Goal: Find specific page/section: Find specific page/section

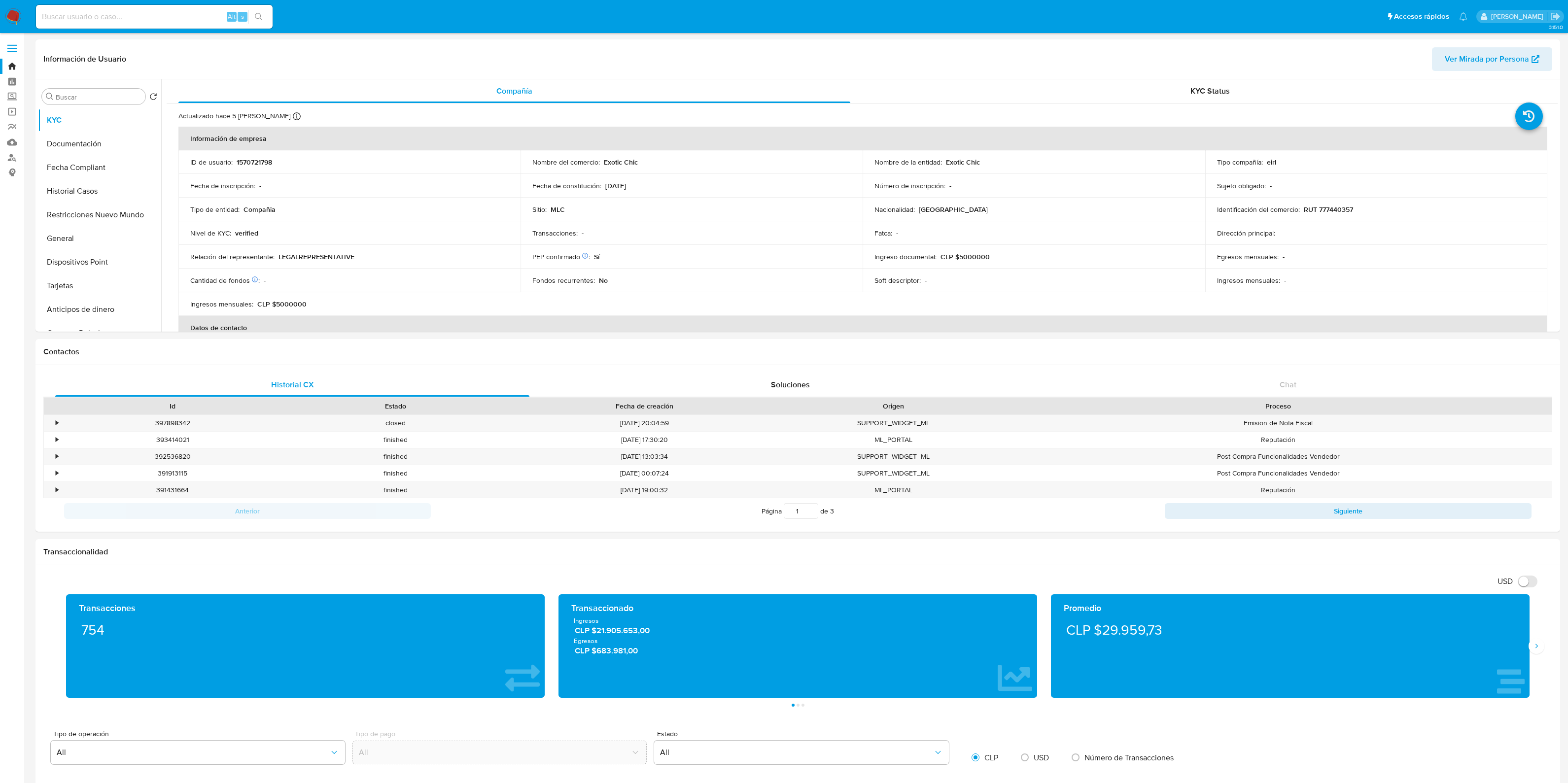
select select "10"
click at [10, 65] on link "Bandeja" at bounding box center [59, 66] width 118 height 15
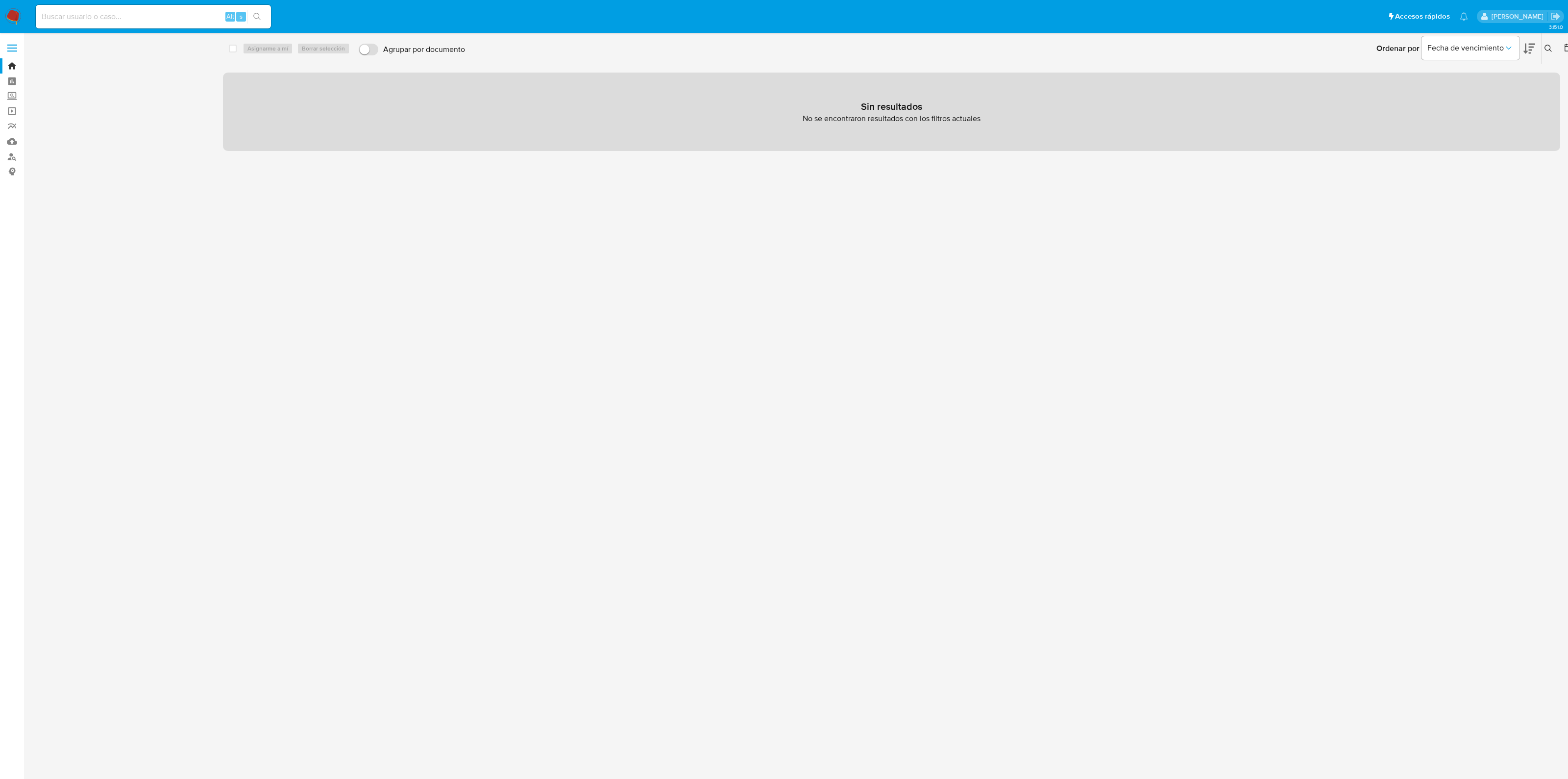
click at [75, 88] on icon "close-filter" at bounding box center [75, 89] width 4 height 4
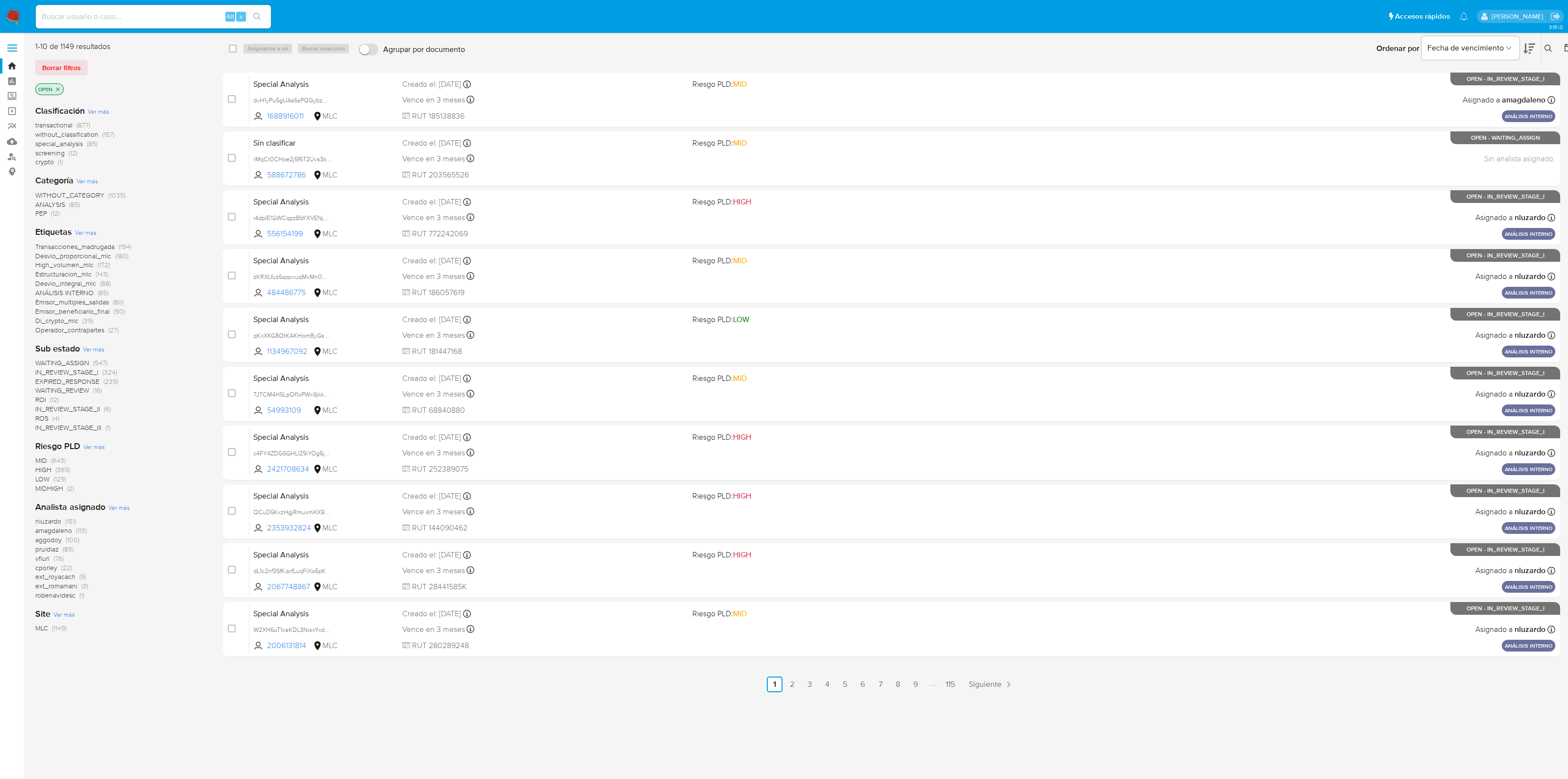
click at [60, 90] on icon "close-filter" at bounding box center [58, 90] width 6 height 6
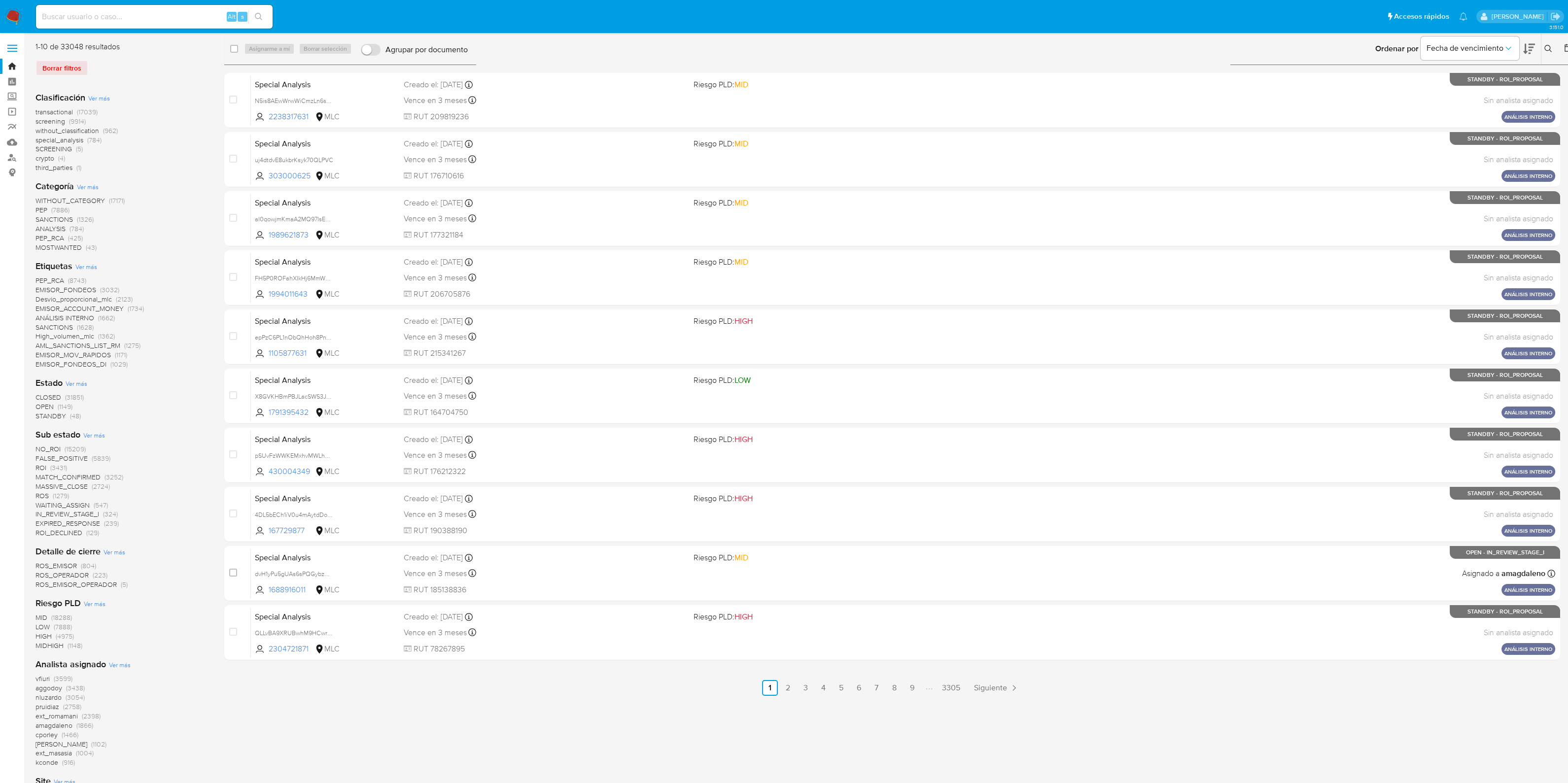
click at [78, 140] on span "special_analysis" at bounding box center [59, 140] width 48 height 10
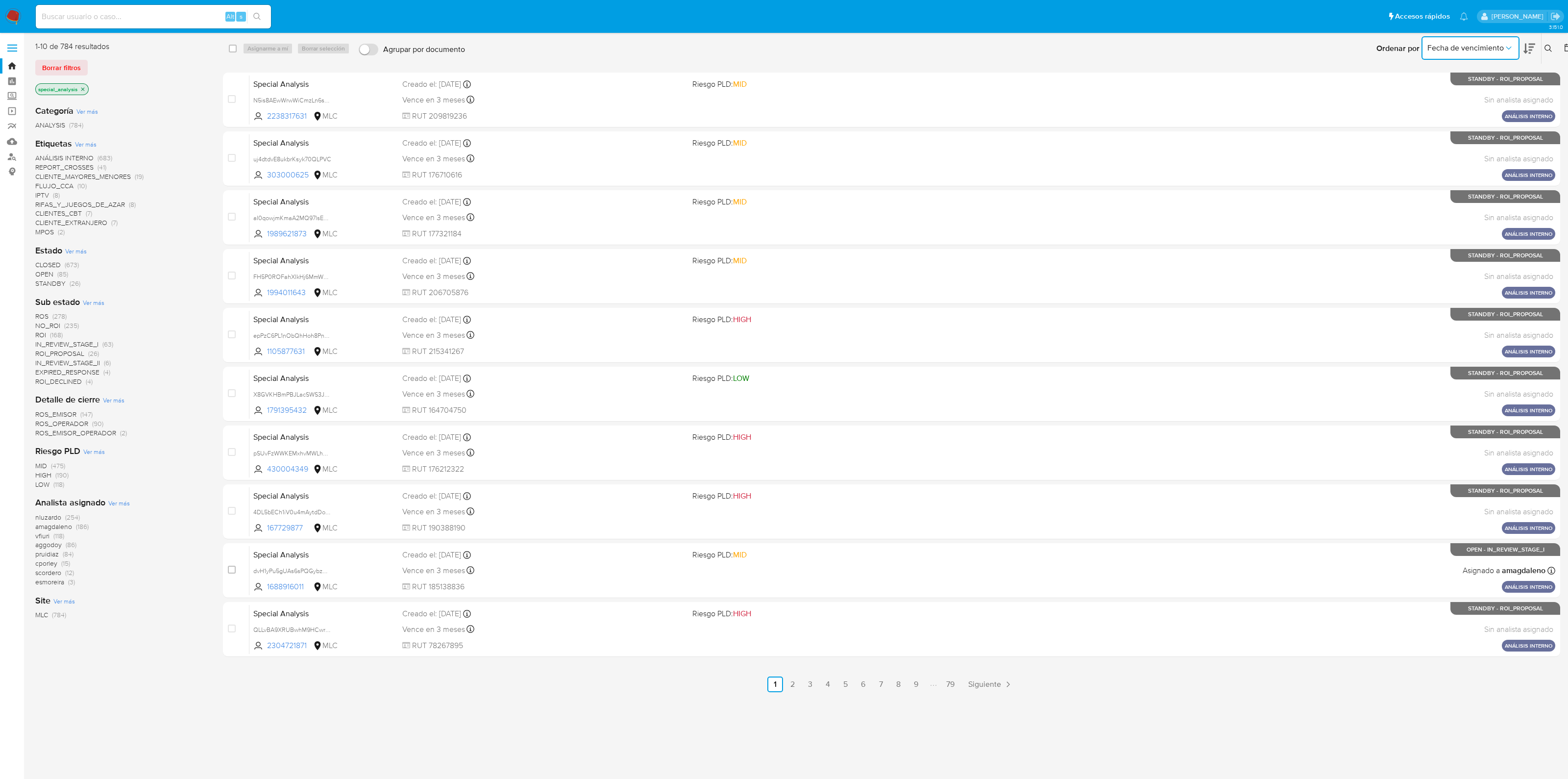
click at [1475, 52] on span "Fecha de vencimiento" at bounding box center [1466, 48] width 77 height 10
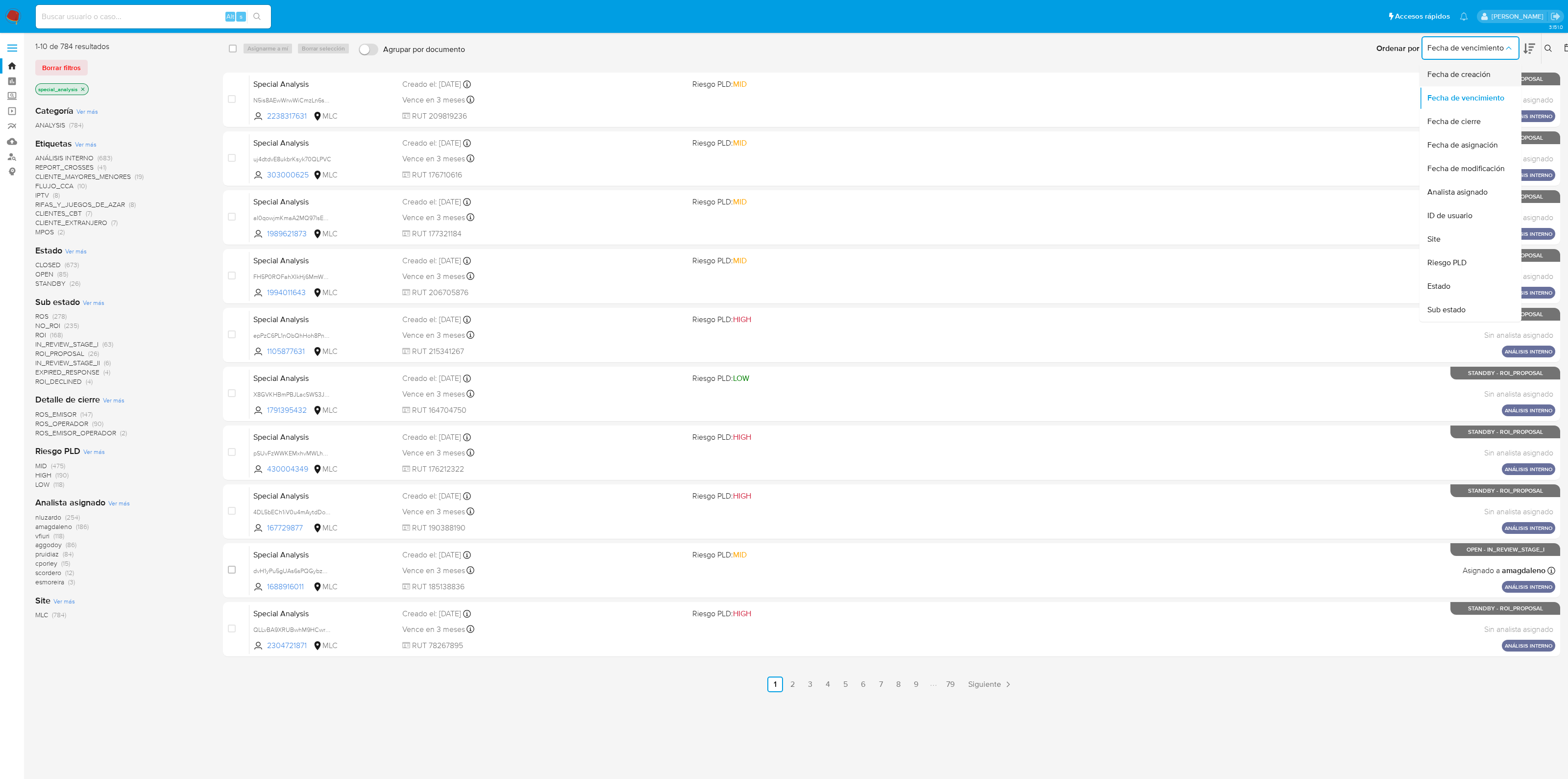
click at [1475, 71] on span "Fecha de creación" at bounding box center [1459, 74] width 63 height 10
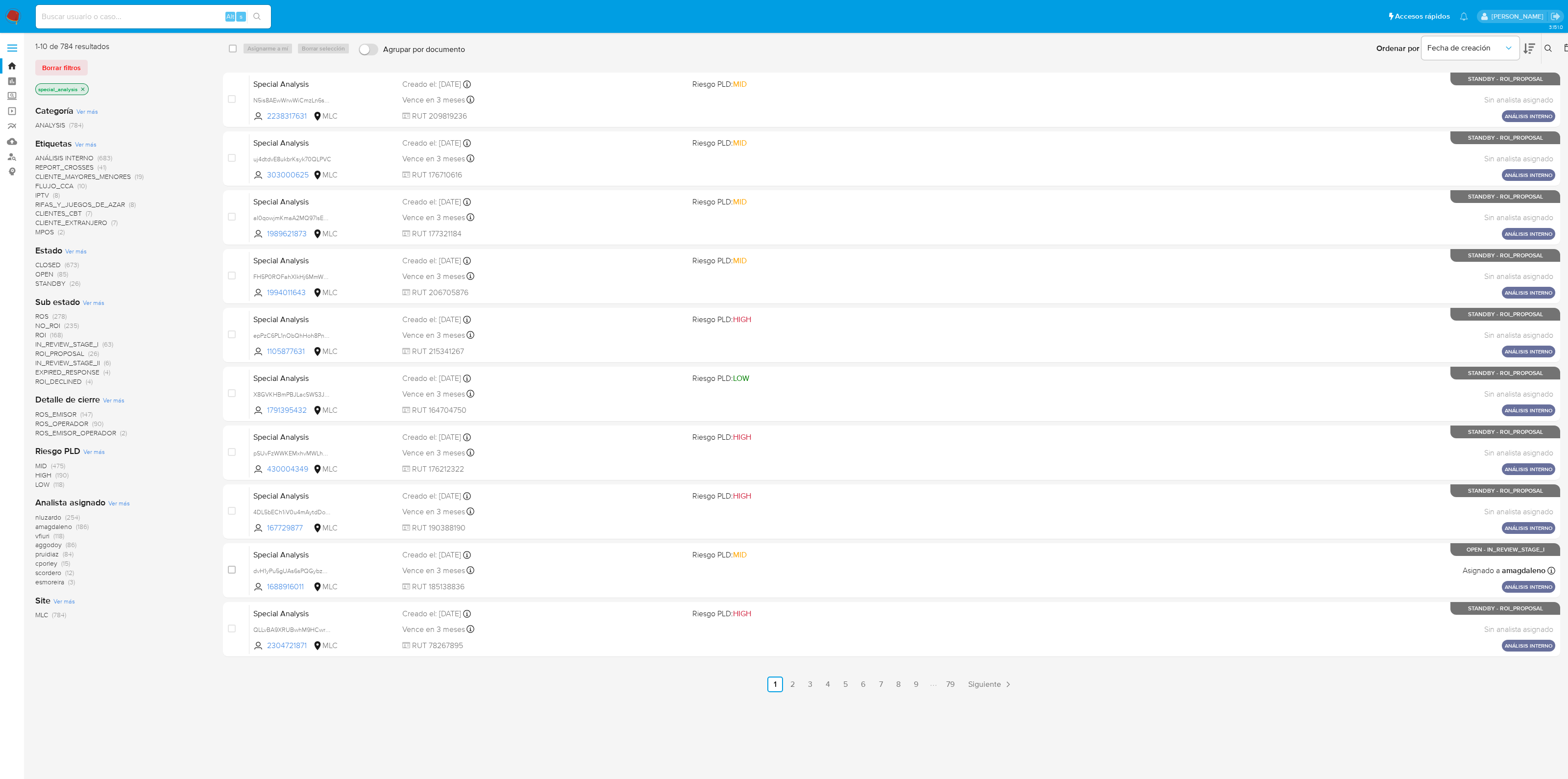
click at [46, 273] on span "OPEN" at bounding box center [44, 274] width 18 height 10
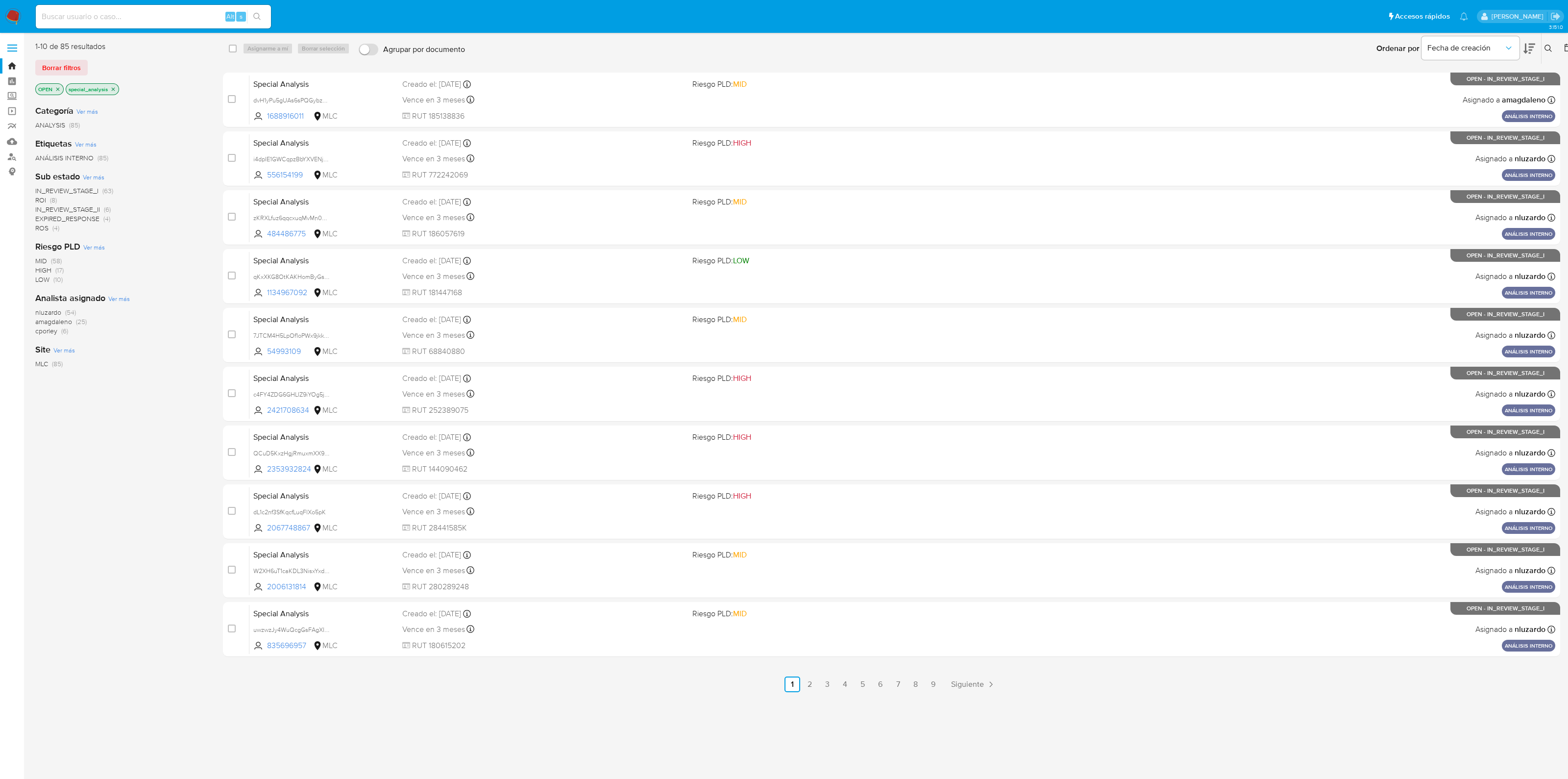
click at [1529, 46] on icon at bounding box center [1529, 49] width 12 height 10
click at [971, 683] on span "Siguiente" at bounding box center [968, 684] width 33 height 8
click at [971, 683] on ul "Anterior 1 2 3 4 5 6 7 8 9 Siguiente" at bounding box center [891, 685] width 1337 height 16
click at [992, 684] on span "Siguiente" at bounding box center [993, 684] width 33 height 8
click at [841, 683] on link "2" at bounding box center [836, 685] width 16 height 16
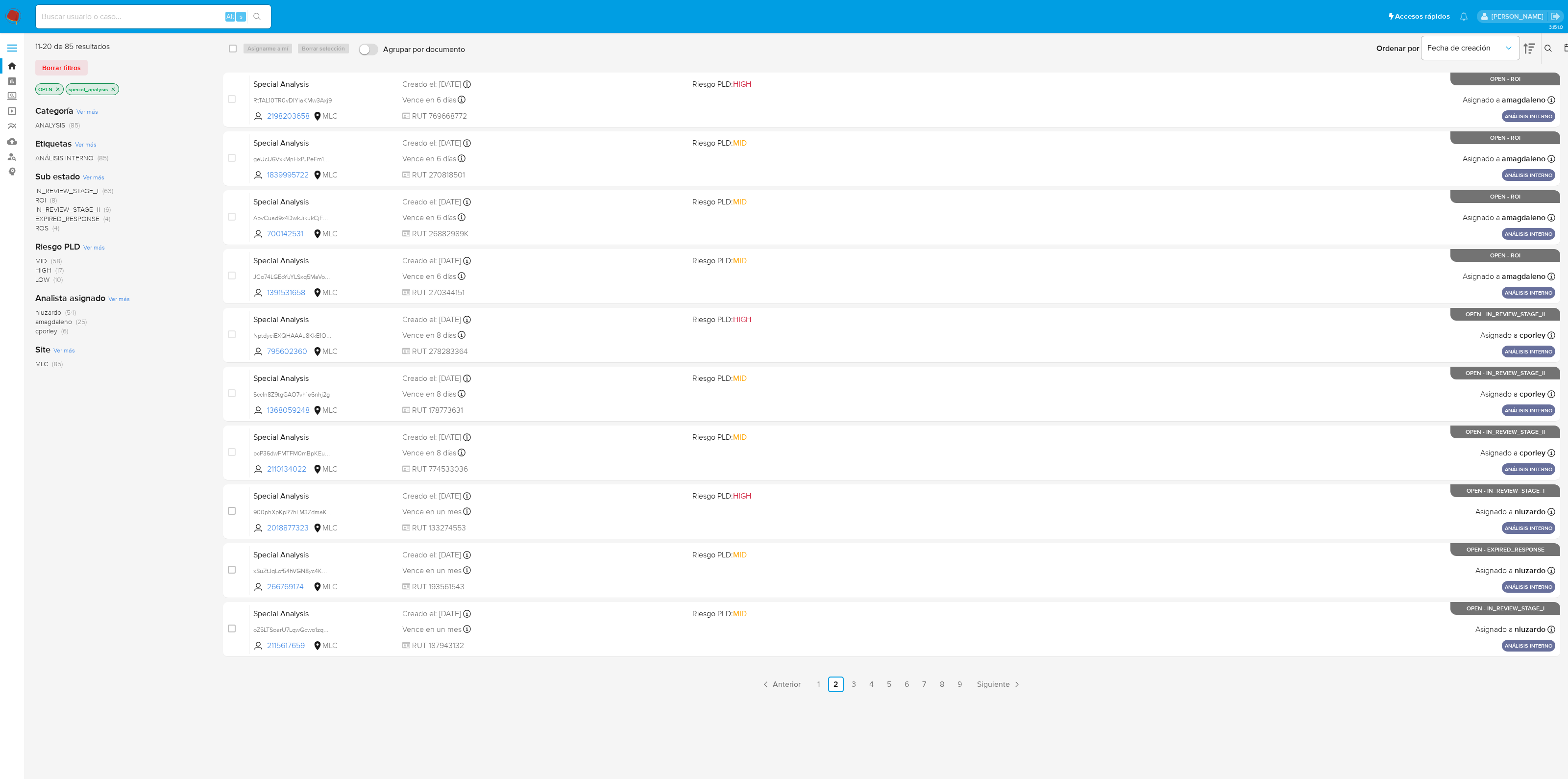
click at [57, 89] on icon "close-filter" at bounding box center [58, 89] width 4 height 4
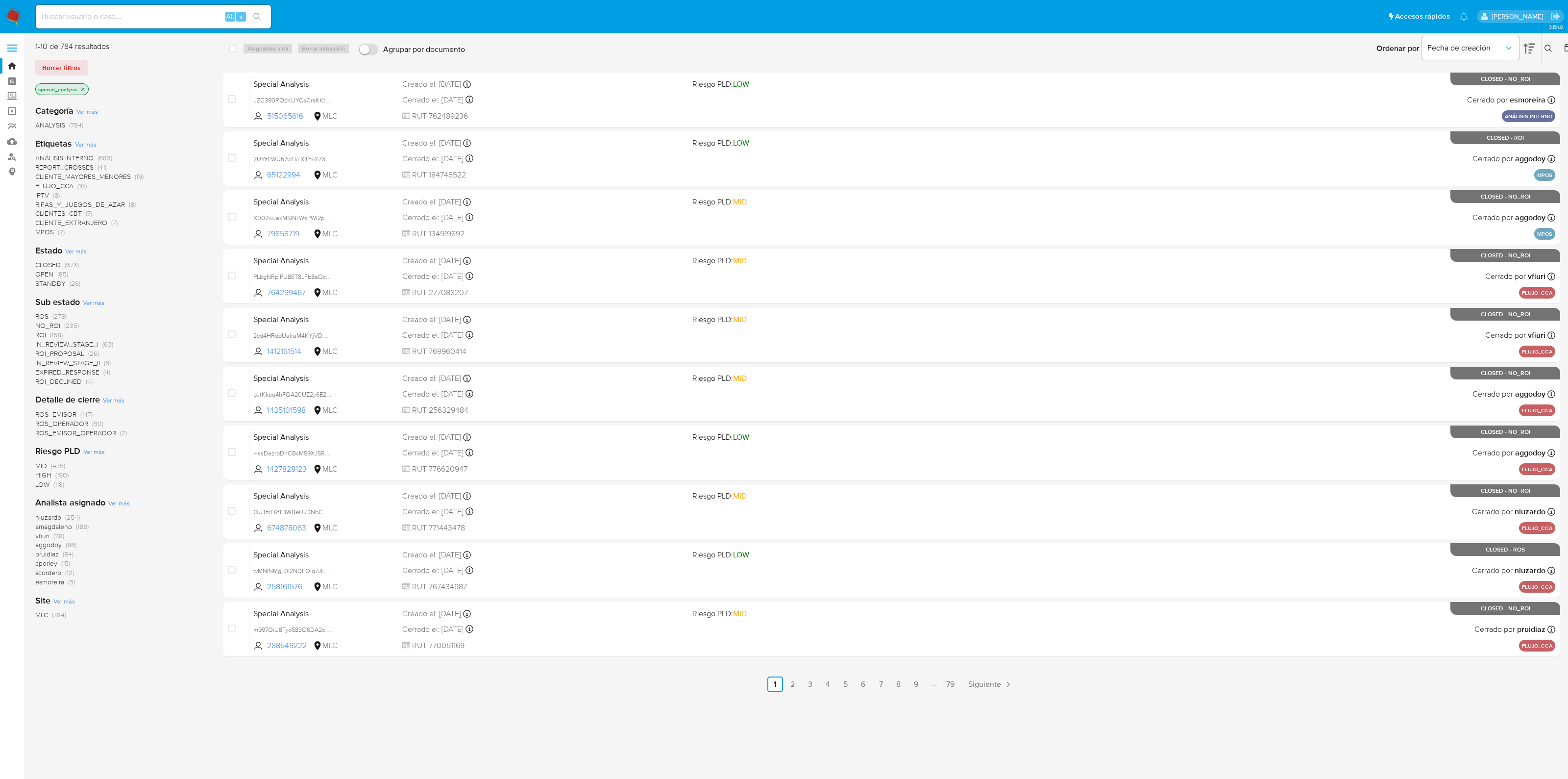
click at [402, 49] on span "Agrupar por documento" at bounding box center [424, 49] width 82 height 10
click at [378, 49] on input "Agrupar por documento" at bounding box center [368, 49] width 19 height 12
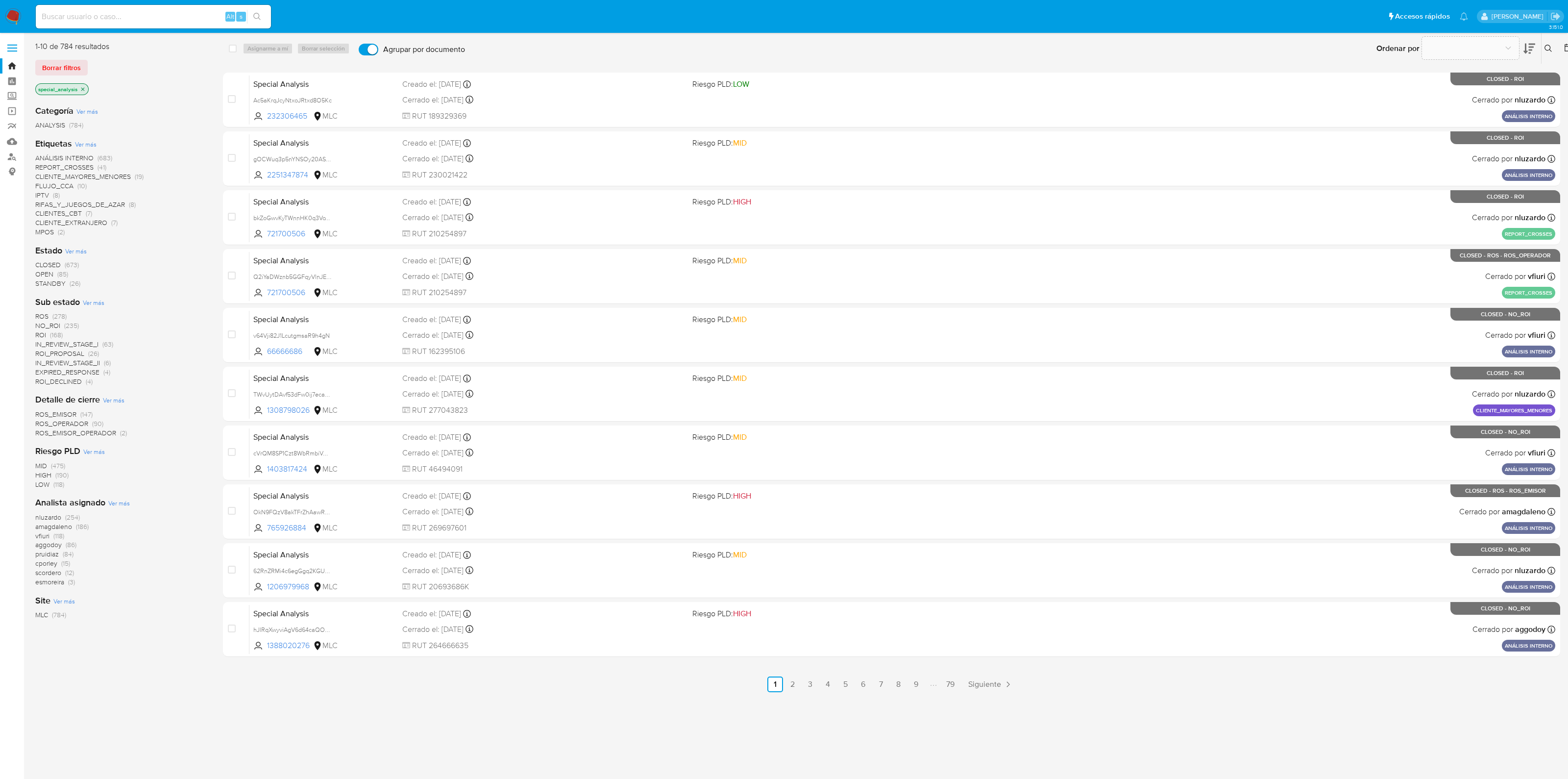
click at [402, 49] on span "Agrupar por documento" at bounding box center [424, 49] width 82 height 10
click at [378, 49] on input "Agrupar por documento" at bounding box center [368, 49] width 19 height 12
checkbox input "false"
click at [1524, 50] on icon at bounding box center [1529, 48] width 12 height 12
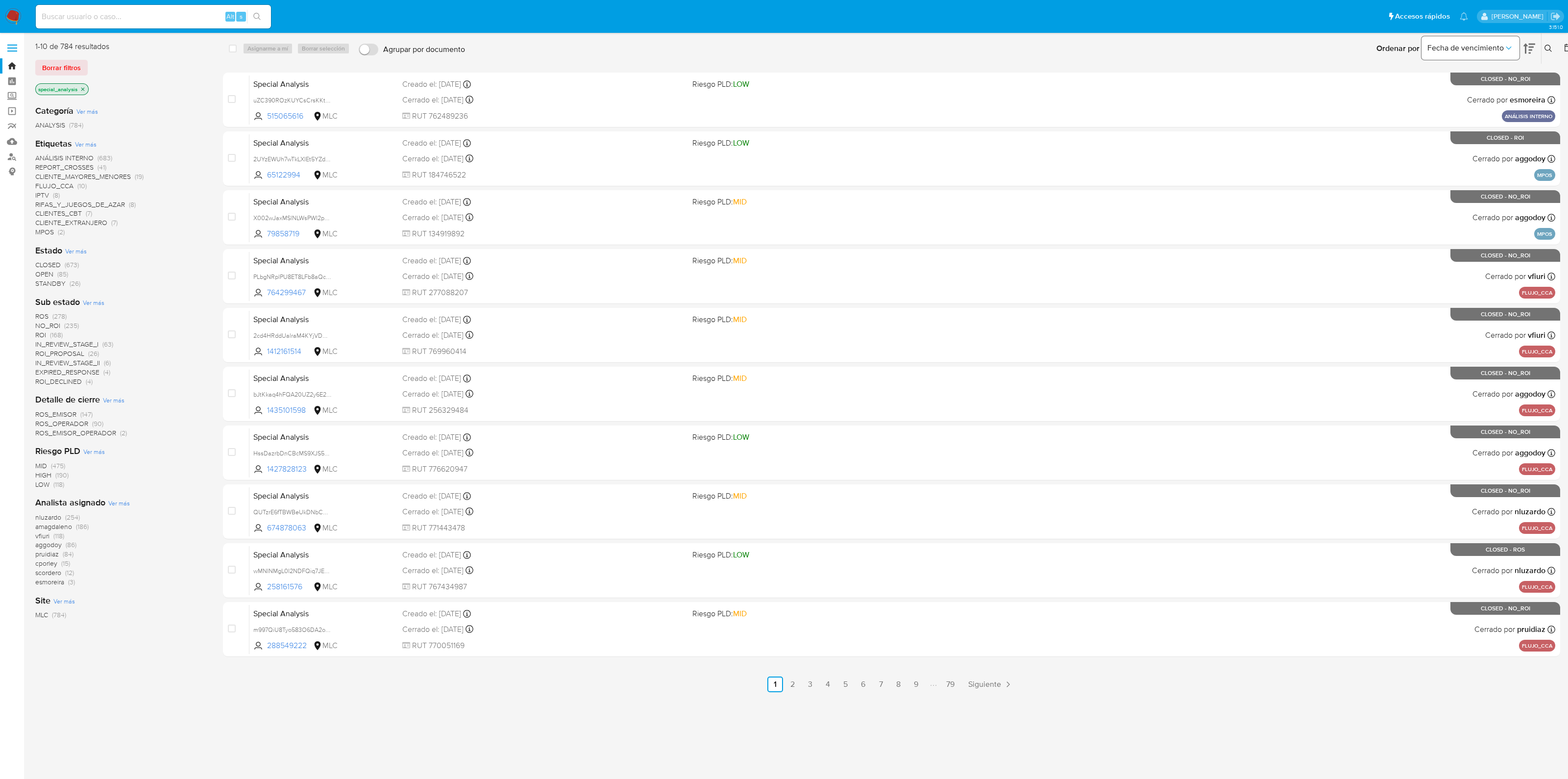
click at [1510, 48] on icon "Ordenar por" at bounding box center [1508, 48] width 5 height 3
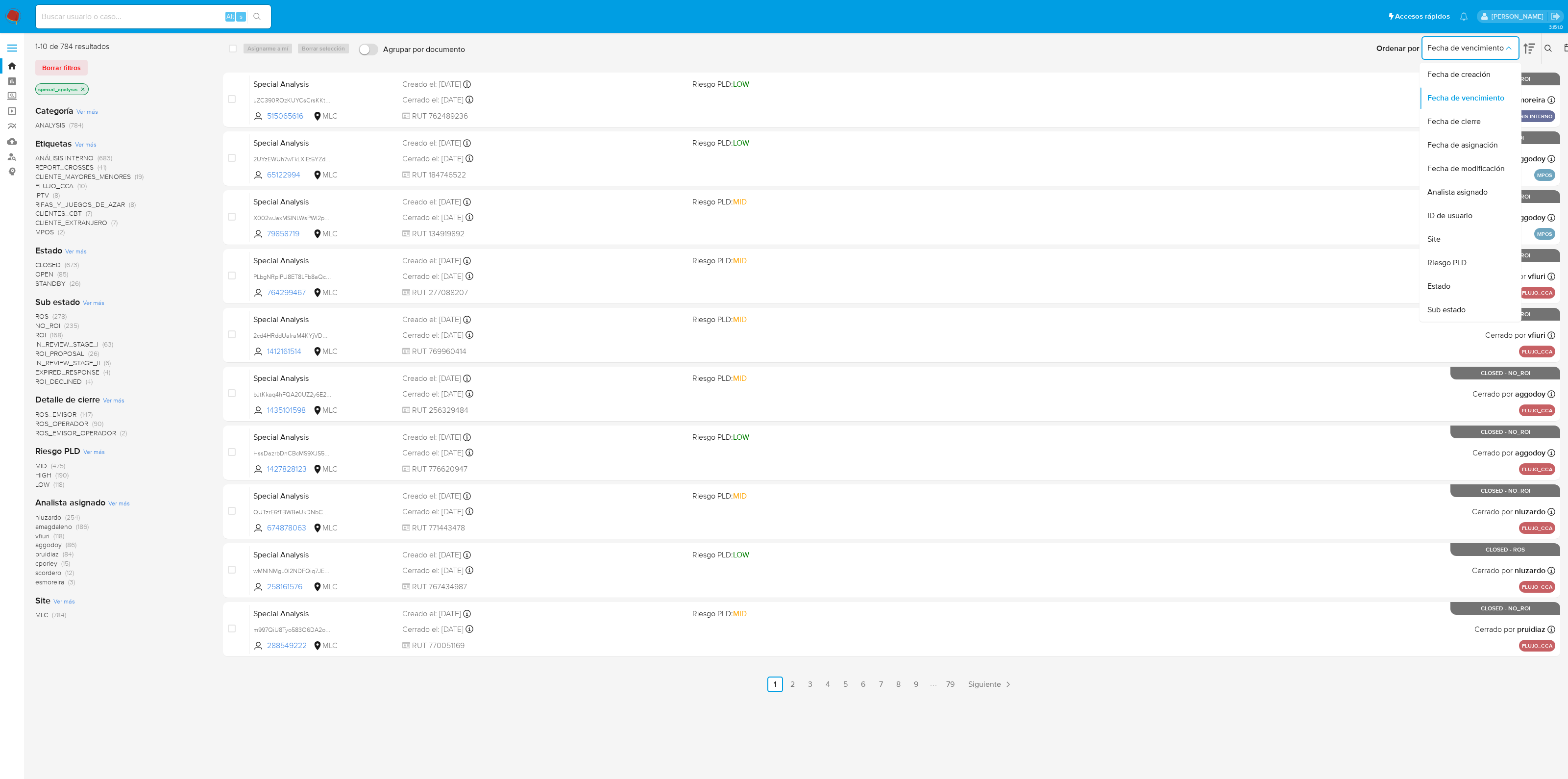
click at [72, 155] on span "ANÁLISIS INTERNO" at bounding box center [65, 158] width 58 height 10
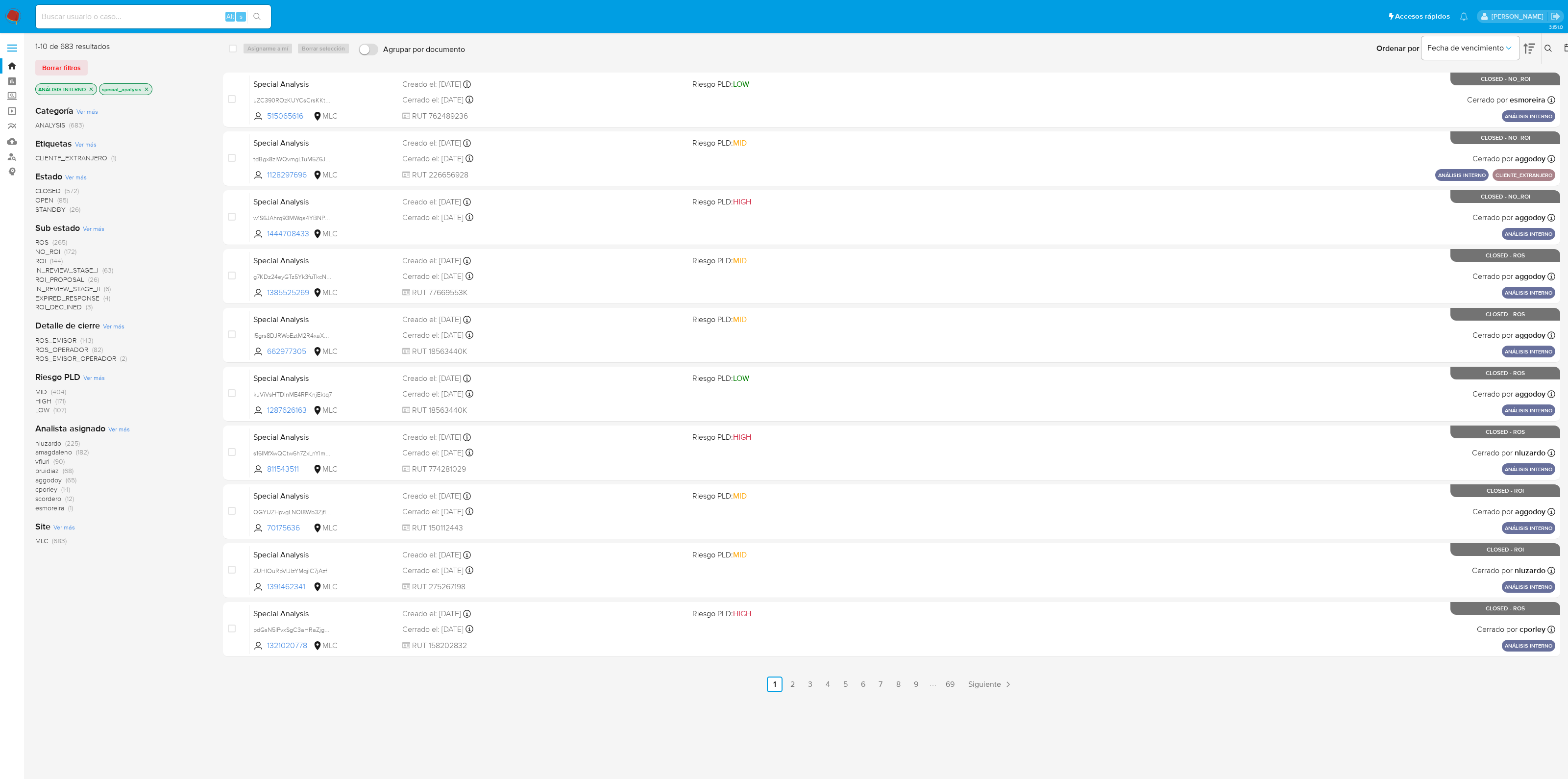
click at [1567, 48] on icon at bounding box center [1569, 48] width 10 height 10
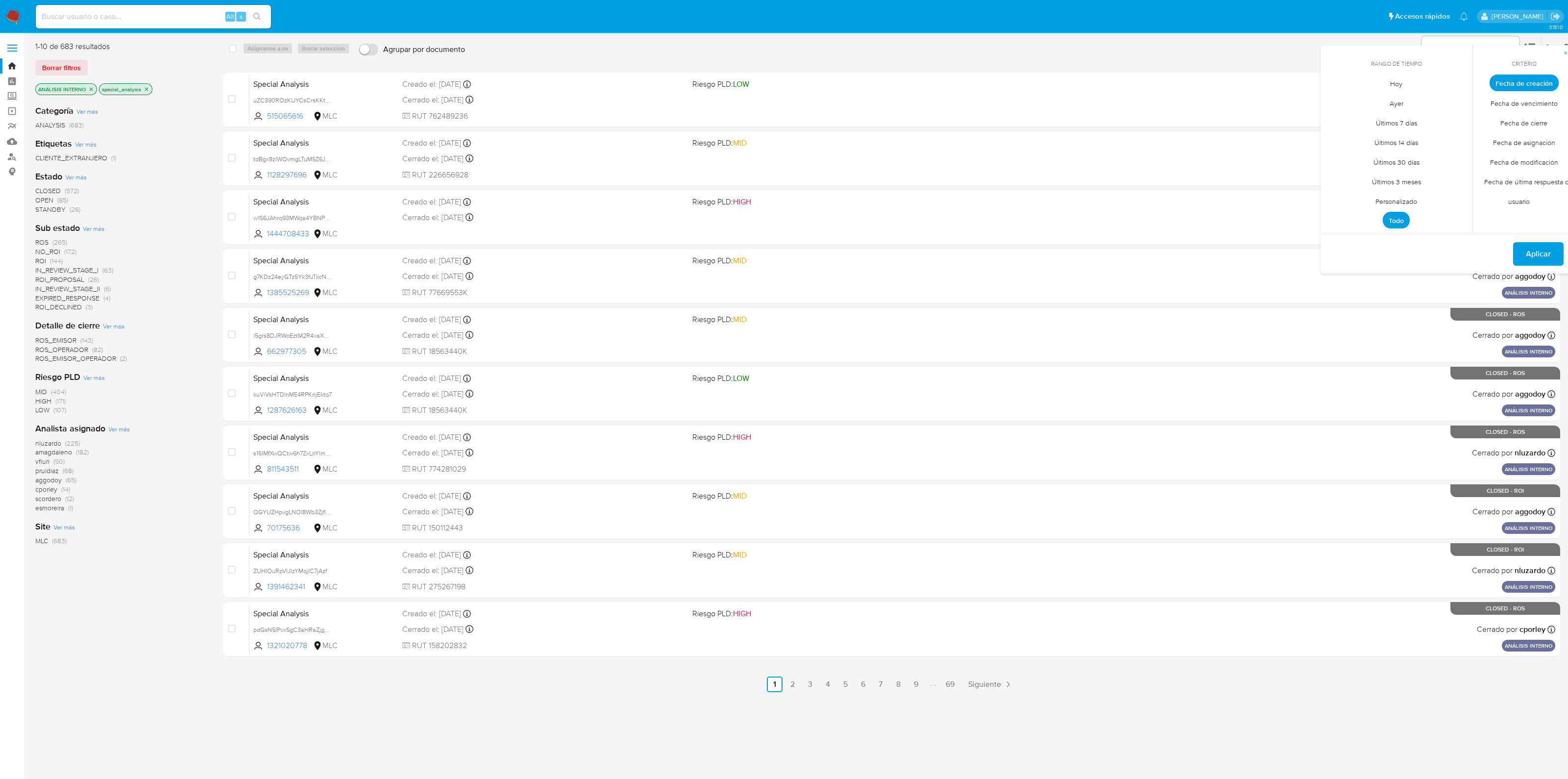
click at [1412, 197] on span "Personalizado" at bounding box center [1396, 201] width 62 height 20
click at [1337, 97] on icon "Mes anterior" at bounding box center [1335, 100] width 12 height 12
click at [1449, 135] on button "1" at bounding box center [1455, 138] width 16 height 16
click at [1336, 235] on button "30" at bounding box center [1338, 236] width 16 height 16
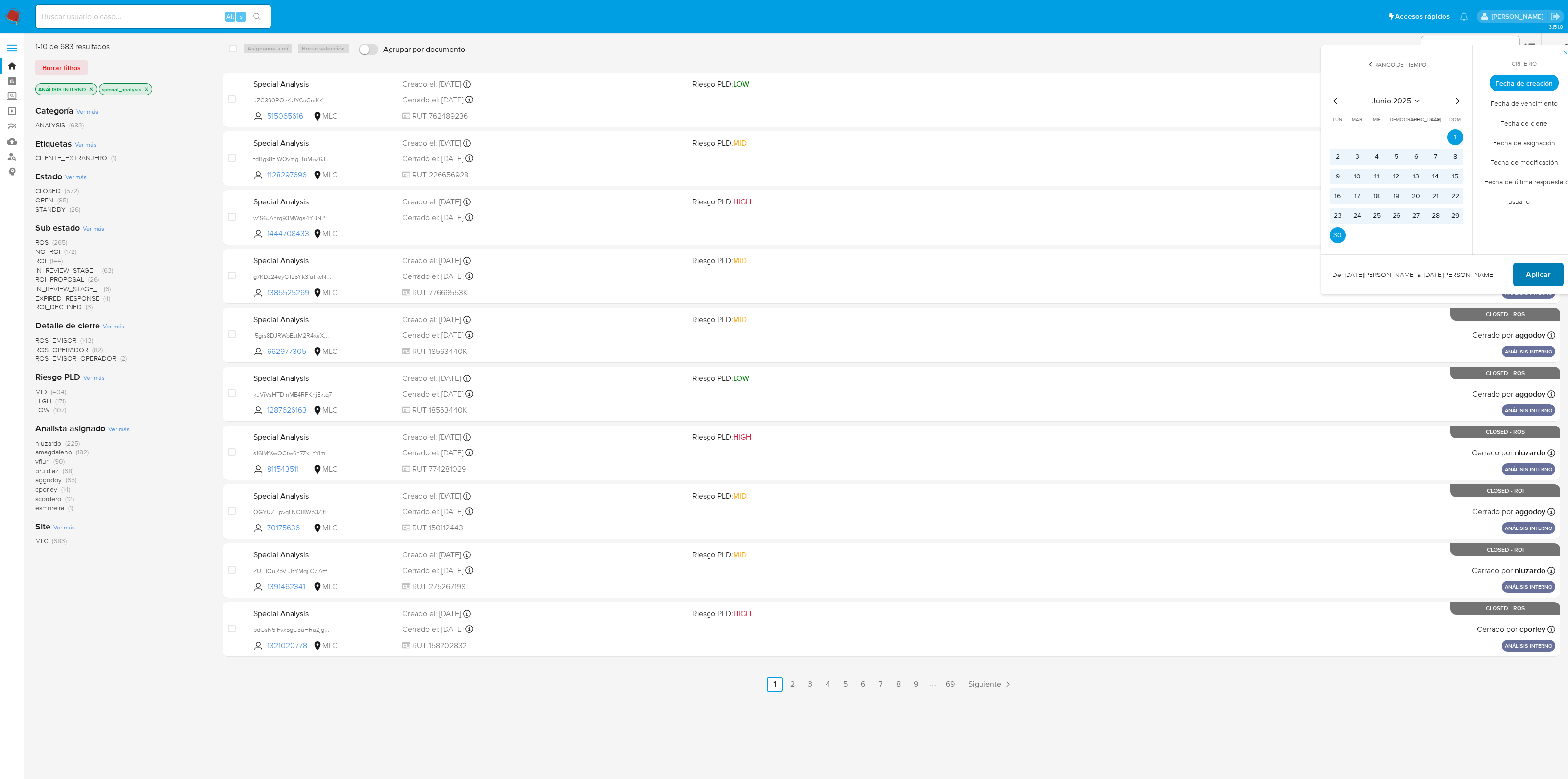
click at [1527, 278] on span "Aplicar" at bounding box center [1538, 274] width 25 height 21
